Goal: Information Seeking & Learning: Learn about a topic

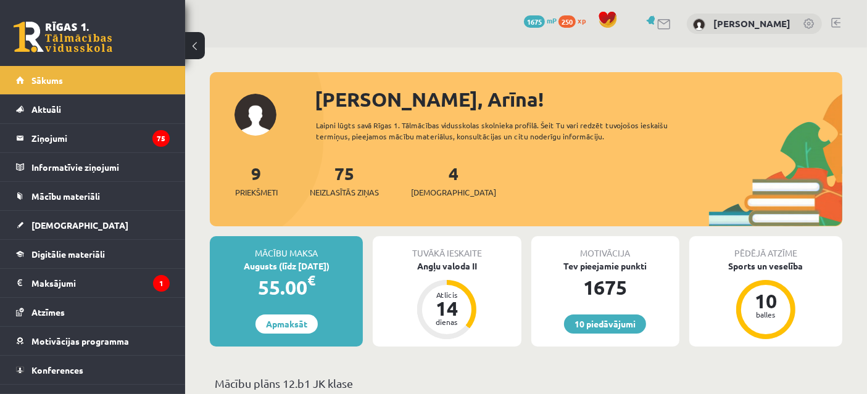
scroll to position [17, 0]
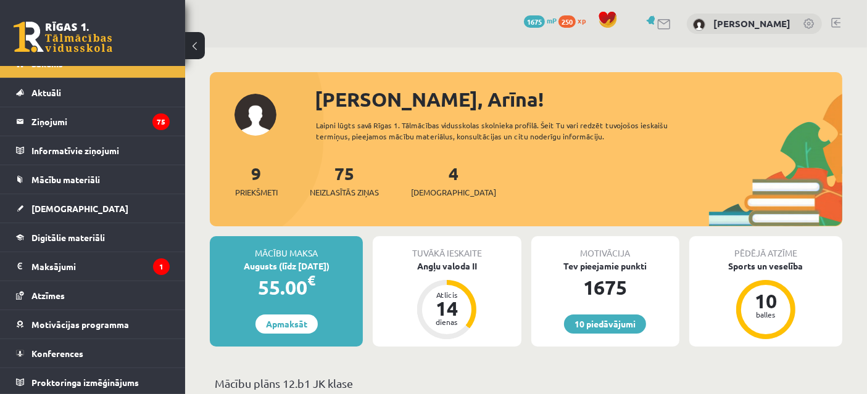
click at [117, 233] on link "Digitālie materiāli" at bounding box center [93, 237] width 154 height 28
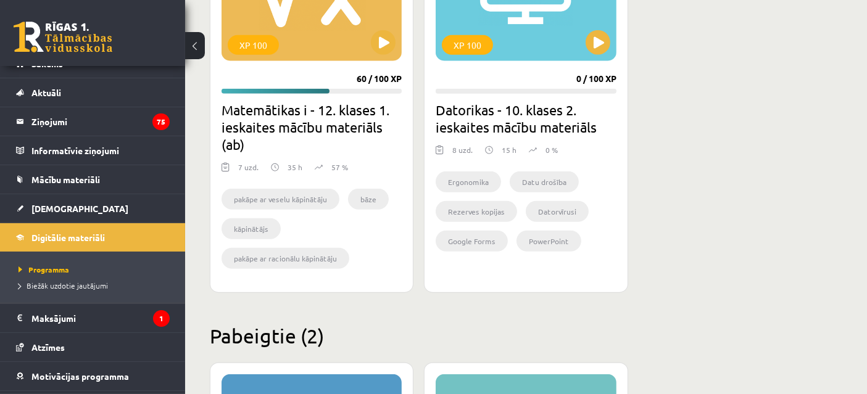
scroll to position [1228, 0]
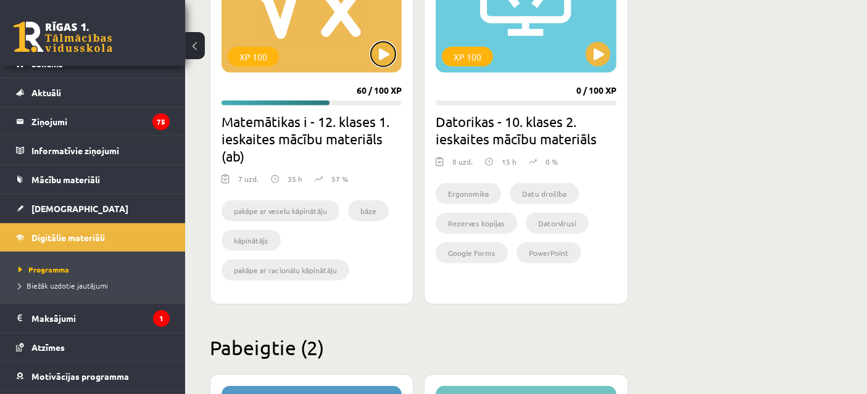
click at [383, 51] on button at bounding box center [383, 54] width 25 height 25
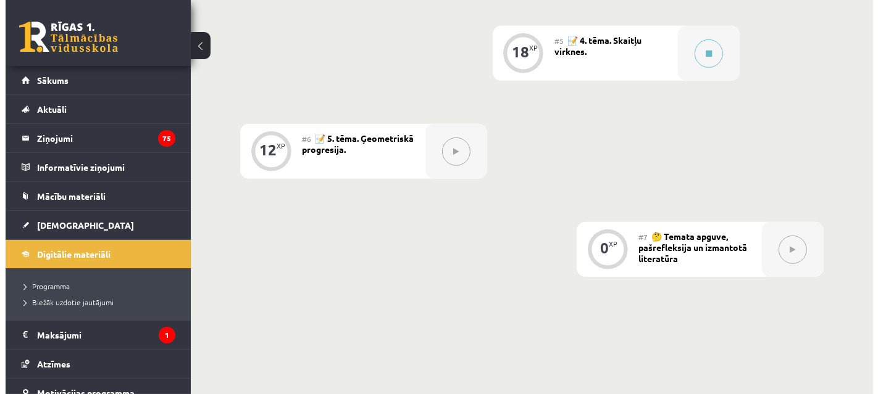
scroll to position [816, 0]
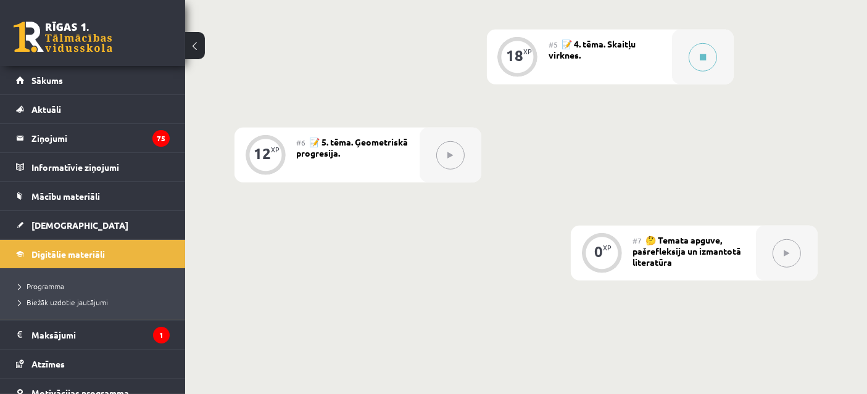
click at [693, 62] on button at bounding box center [703, 57] width 28 height 28
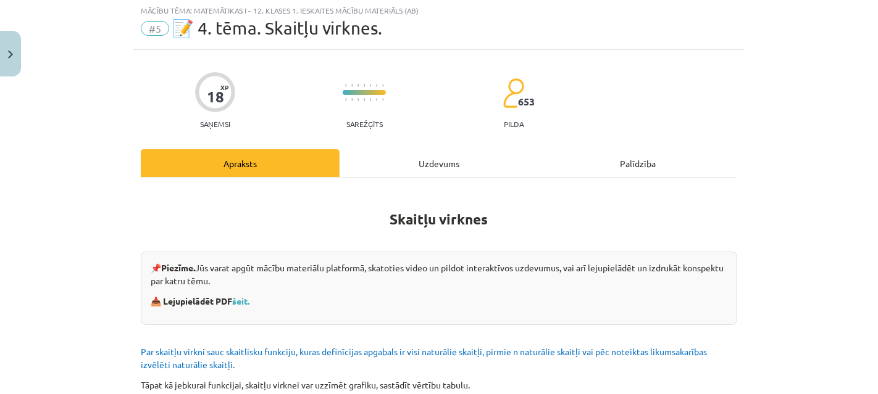
scroll to position [33, 0]
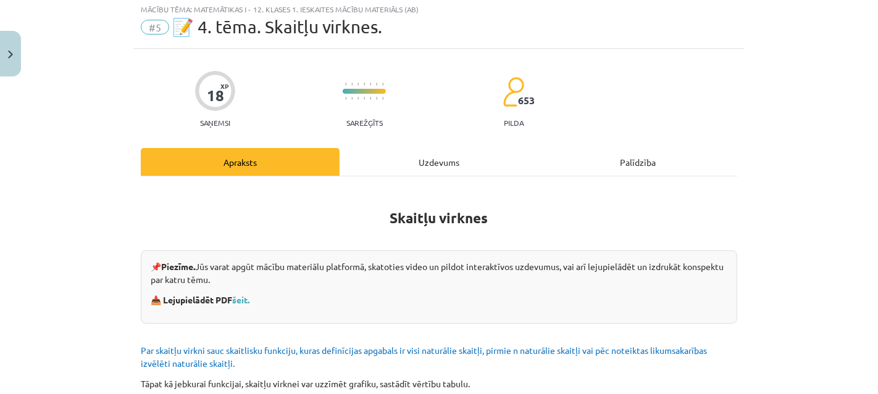
click at [233, 299] on link "šeit." at bounding box center [240, 299] width 17 height 11
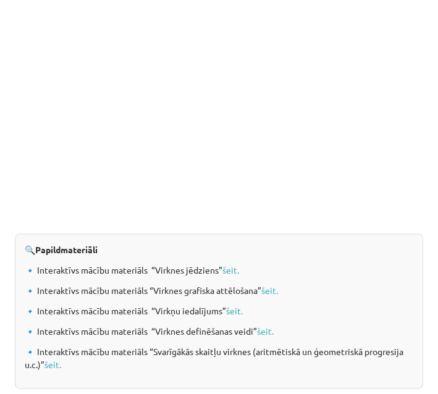
scroll to position [1332, 0]
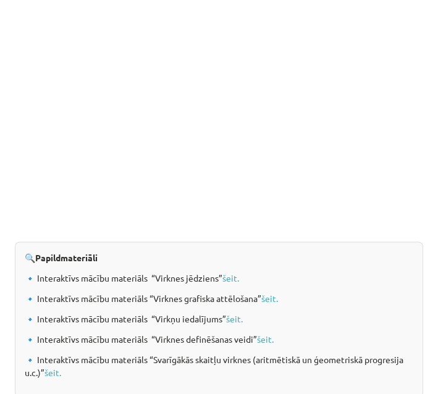
click at [236, 283] on link "šeit." at bounding box center [230, 277] width 17 height 11
click at [270, 344] on link "šeit." at bounding box center [265, 338] width 17 height 11
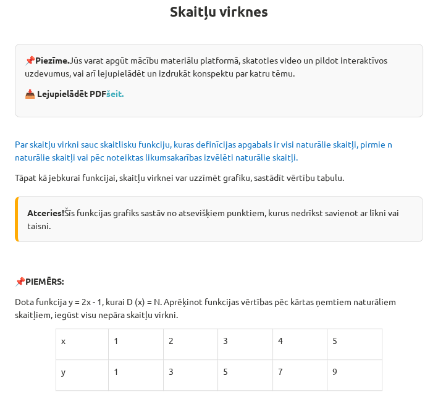
scroll to position [0, 0]
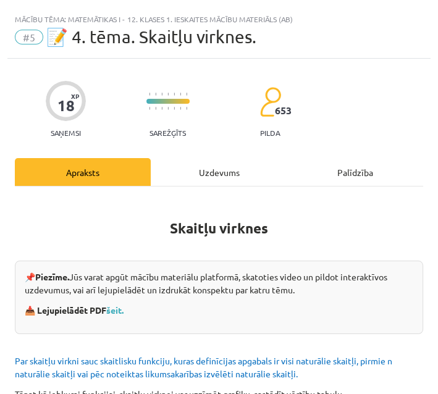
click at [212, 169] on div "Uzdevums" at bounding box center [219, 172] width 136 height 28
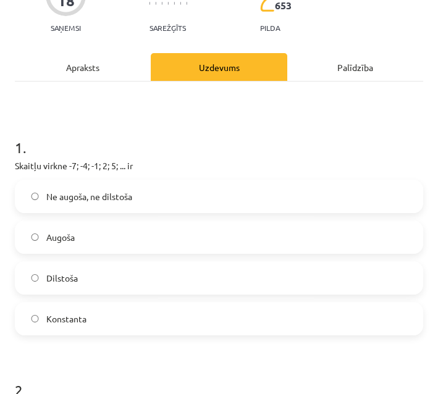
scroll to position [106, 0]
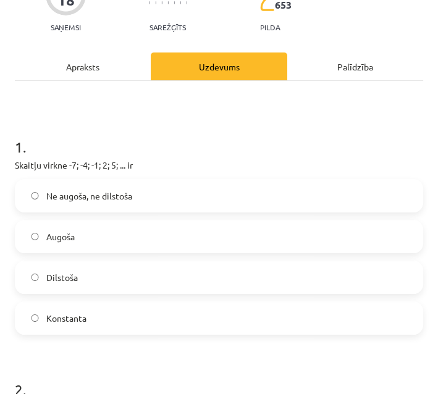
click at [254, 183] on label "Ne augoša, ne dilstoša" at bounding box center [219, 195] width 406 height 31
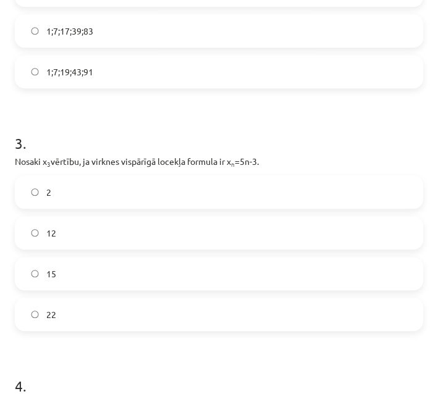
scroll to position [607, 0]
click at [336, 241] on label "12" at bounding box center [219, 233] width 406 height 31
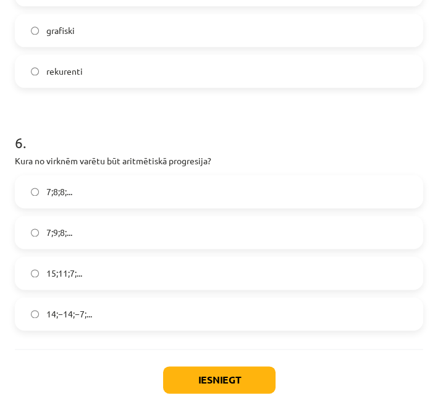
scroll to position [1343, 0]
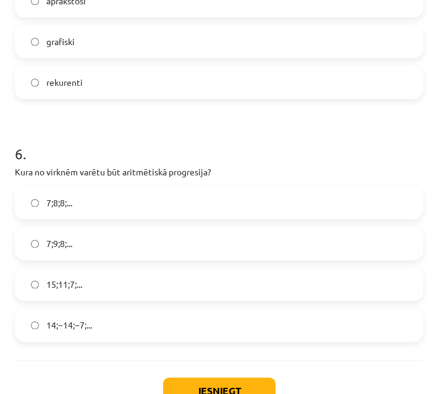
click at [208, 283] on label "15;11;7;..." at bounding box center [219, 284] width 406 height 31
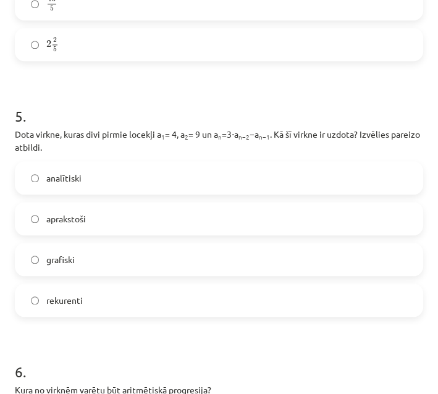
scroll to position [1124, 0]
click at [296, 207] on label "aprakstoši" at bounding box center [219, 219] width 406 height 31
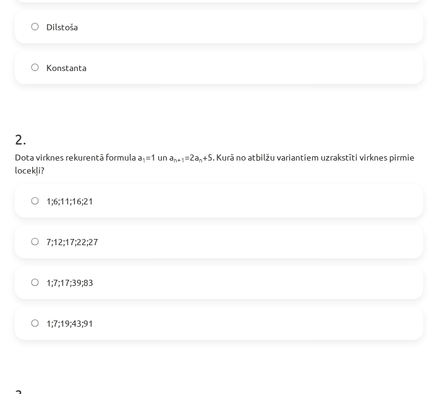
scroll to position [358, 0]
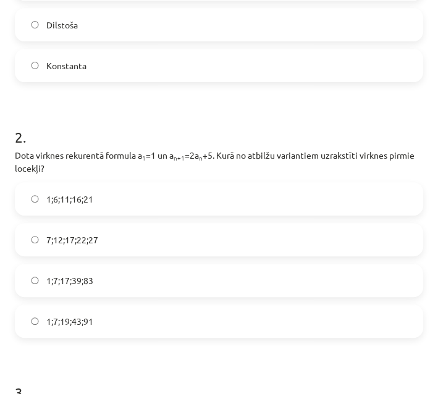
click at [264, 265] on label "1;7;17;39;83" at bounding box center [219, 280] width 406 height 31
click at [251, 328] on label "1;7;19;43;91" at bounding box center [219, 321] width 406 height 31
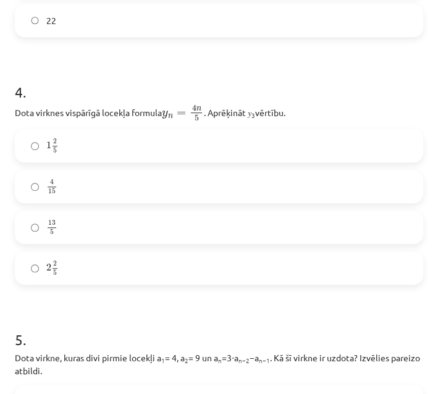
scroll to position [901, 0]
click at [298, 270] on label "2 2 5 2 2 5" at bounding box center [219, 267] width 406 height 31
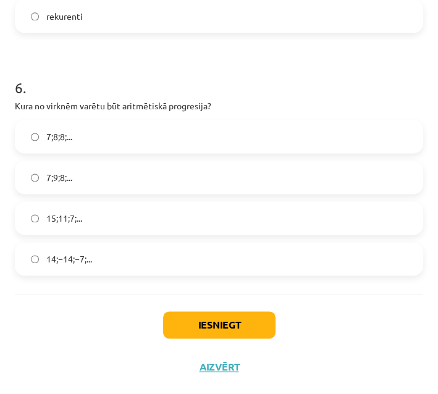
scroll to position [1408, 0]
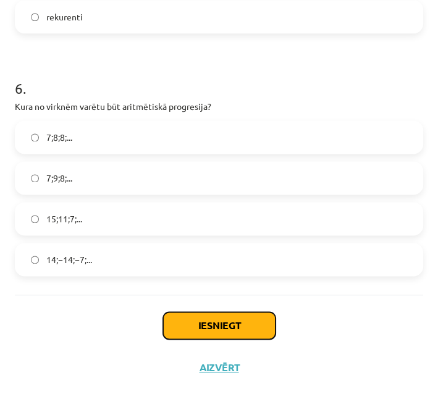
click at [241, 322] on button "Iesniegt" at bounding box center [219, 325] width 112 height 27
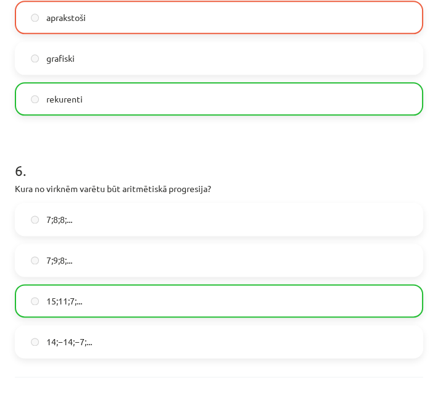
scroll to position [1448, 0]
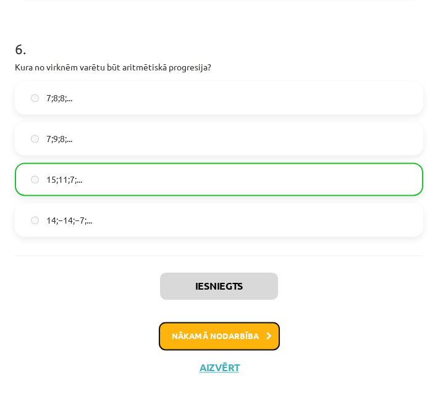
click at [239, 333] on button "Nākamā nodarbība" at bounding box center [219, 336] width 121 height 28
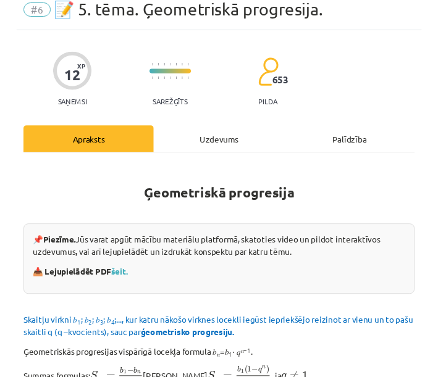
scroll to position [42, 0]
